Goal: Book appointment/travel/reservation

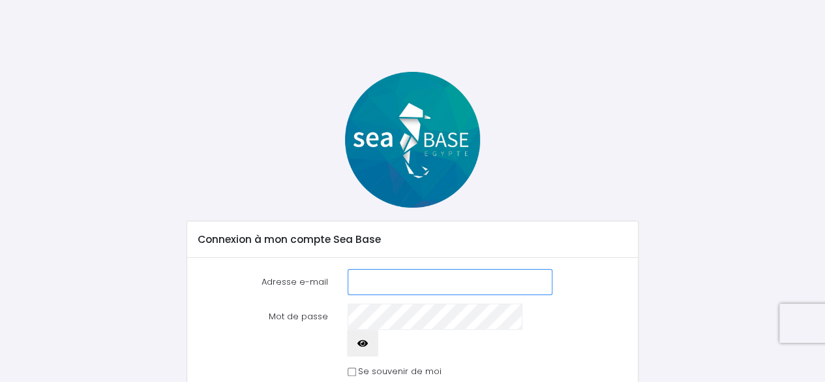
type input "lauvernon@yahoo.fr"
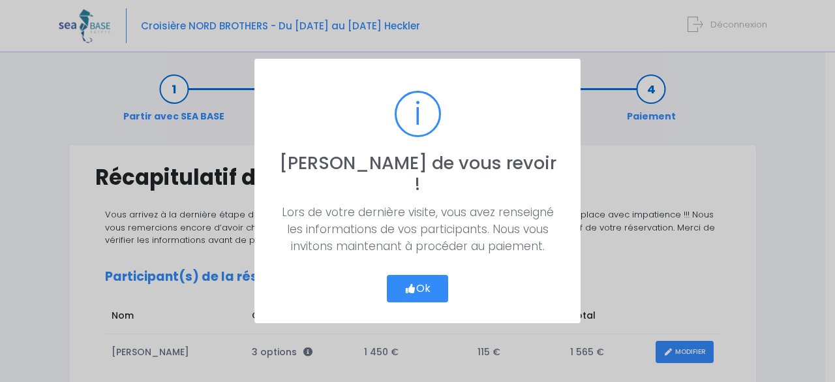
click at [412, 288] on icon "button" at bounding box center [411, 288] width 12 height 0
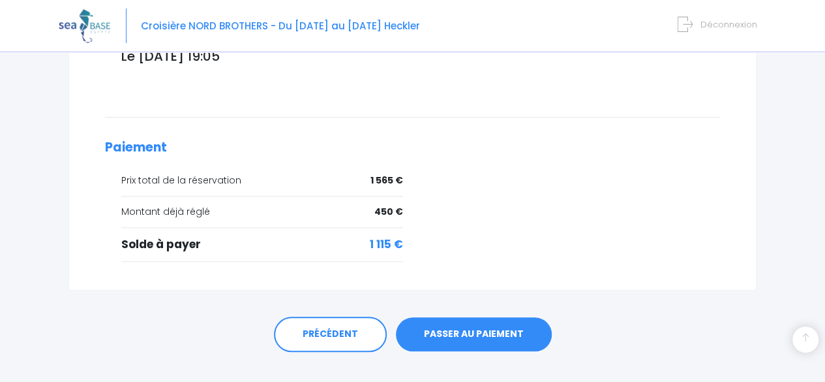
scroll to position [538, 0]
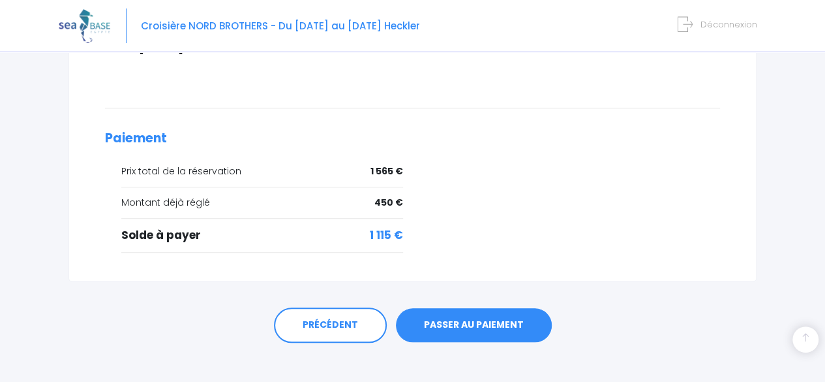
click at [479, 316] on link "PASSER AU PAIEMENT" at bounding box center [474, 325] width 156 height 34
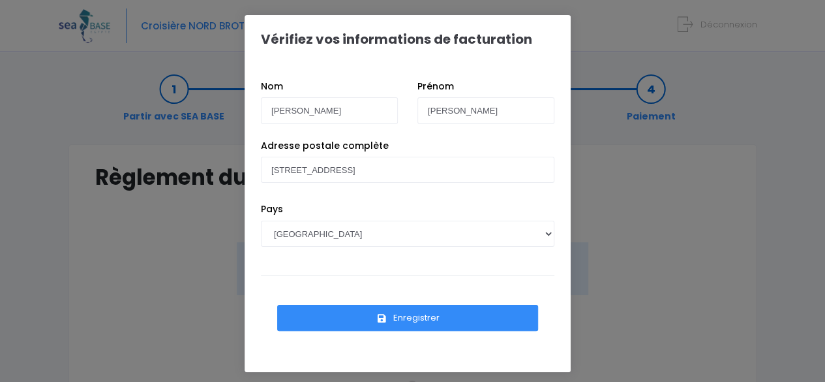
click at [442, 315] on button "Enregistrer" at bounding box center [407, 318] width 261 height 26
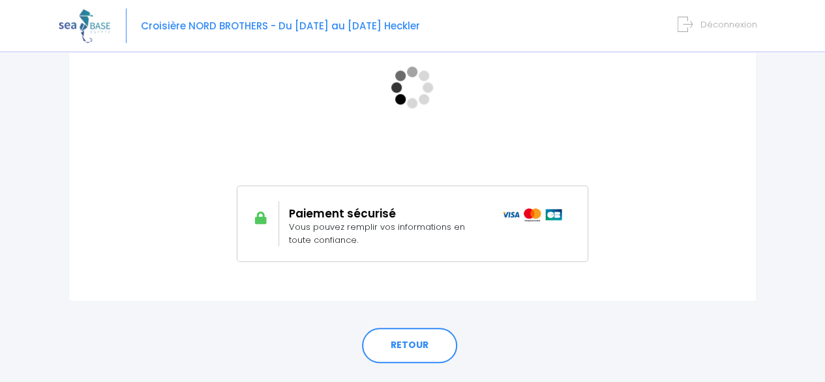
scroll to position [346, 0]
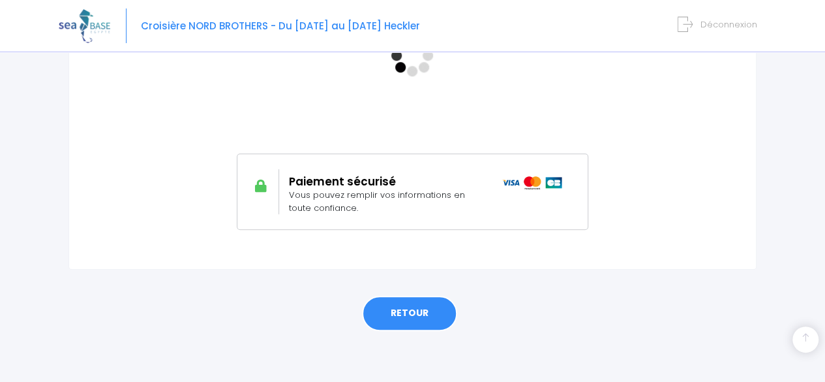
click at [396, 314] on link "RETOUR" at bounding box center [409, 313] width 95 height 35
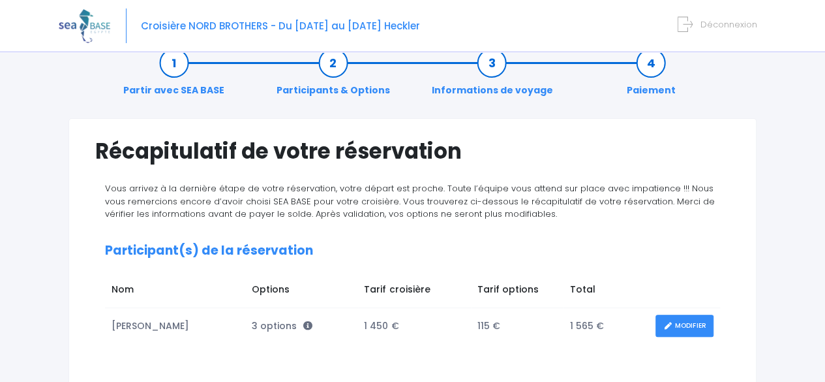
scroll to position [25, 0]
